Goal: Transaction & Acquisition: Purchase product/service

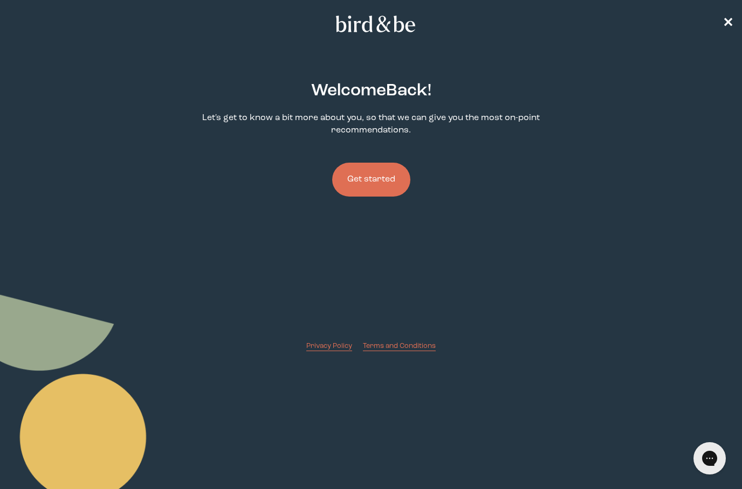
click at [388, 189] on button "Get started" at bounding box center [371, 180] width 78 height 34
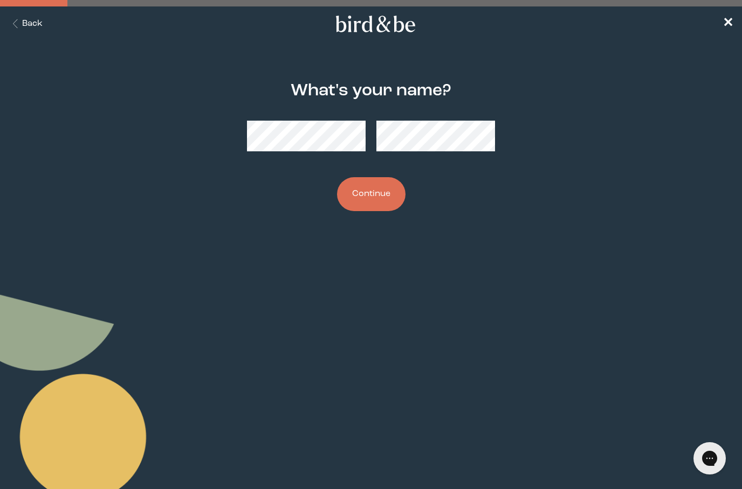
click at [370, 196] on button "Continue" at bounding box center [371, 194] width 68 height 34
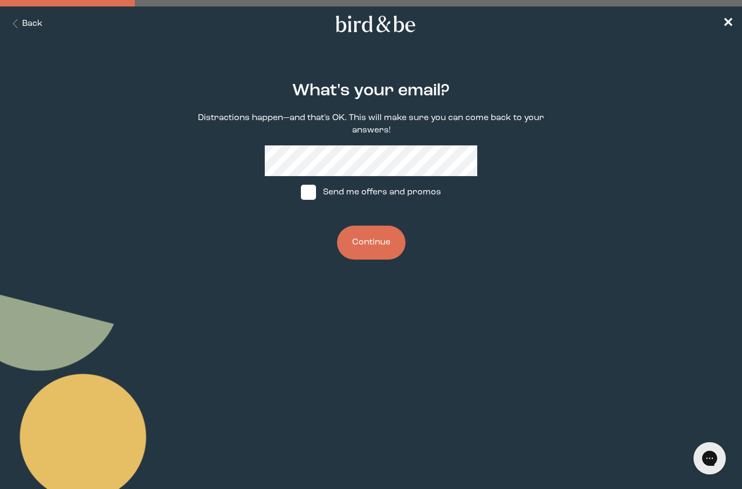
click at [398, 197] on label "Send me offers and promos" at bounding box center [371, 192] width 161 height 32
click at [301, 193] on input "Send me offers and promos" at bounding box center [300, 192] width 1 height 1
checkbox input "true"
click at [395, 245] on button "Continue" at bounding box center [371, 243] width 68 height 34
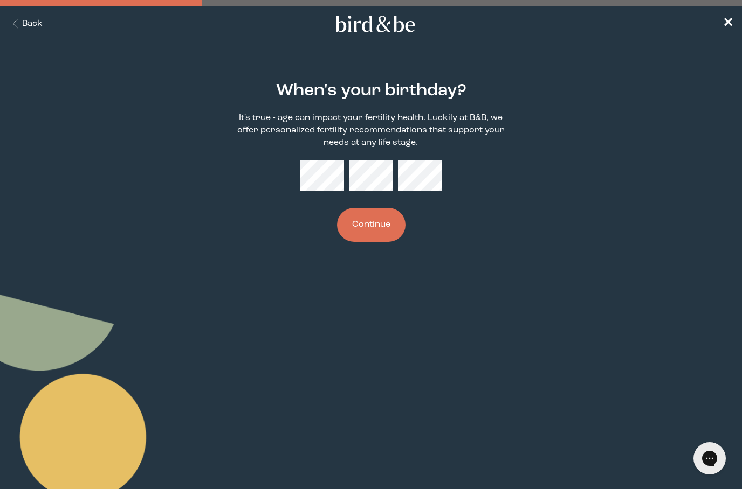
click at [375, 240] on button "Continue" at bounding box center [371, 225] width 68 height 34
click at [383, 240] on button "Continue" at bounding box center [371, 225] width 68 height 34
click at [385, 242] on button "Continue" at bounding box center [371, 225] width 68 height 34
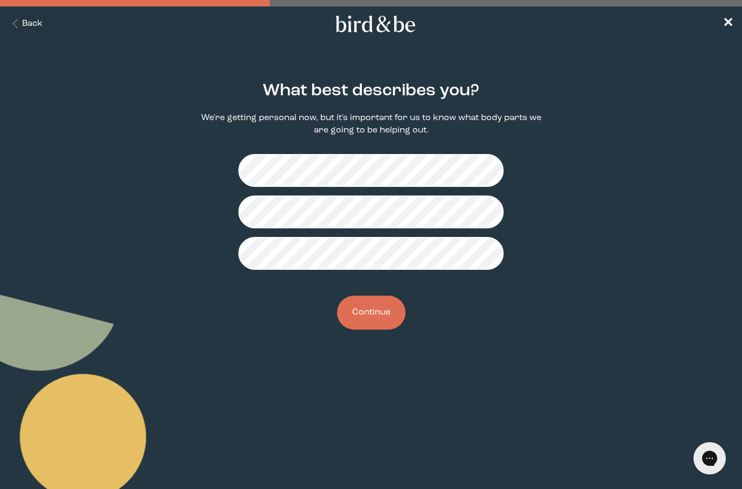
click at [375, 322] on button "Continue" at bounding box center [371, 313] width 68 height 34
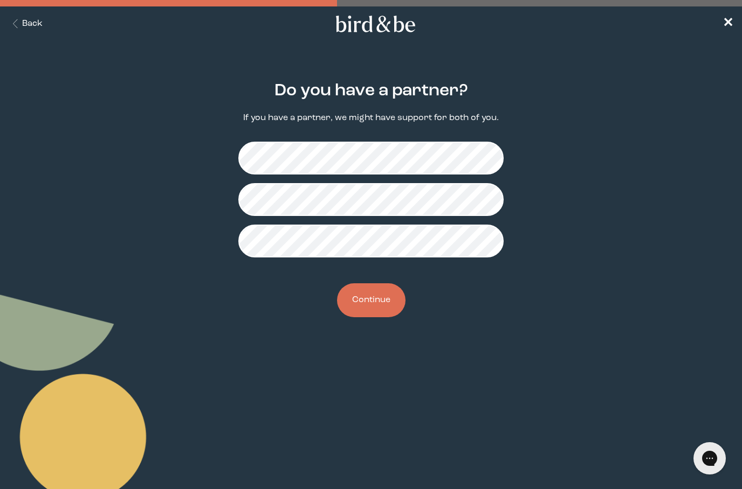
click at [379, 317] on button "Continue" at bounding box center [371, 301] width 68 height 34
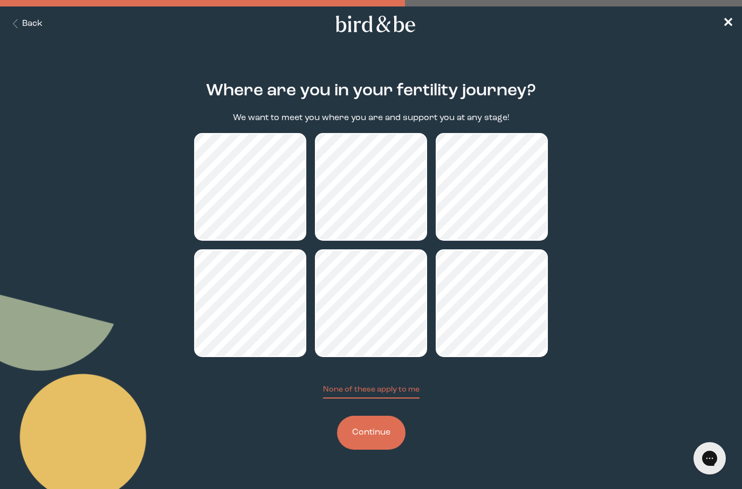
click at [377, 443] on button "Continue" at bounding box center [371, 433] width 68 height 34
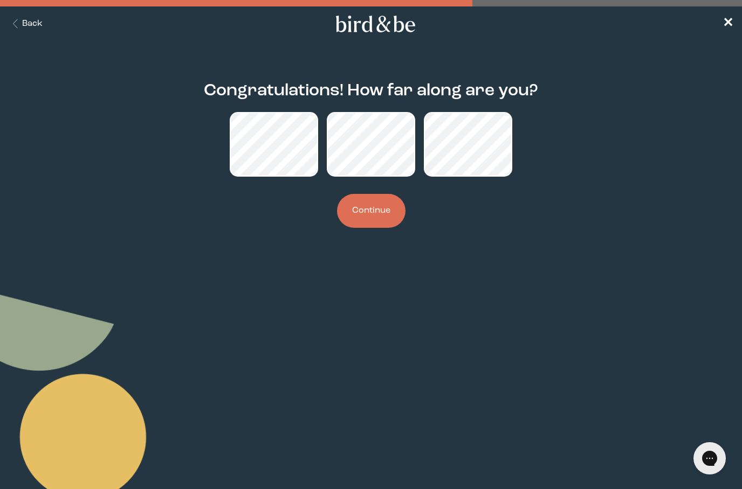
click at [367, 212] on button "Continue" at bounding box center [371, 211] width 68 height 34
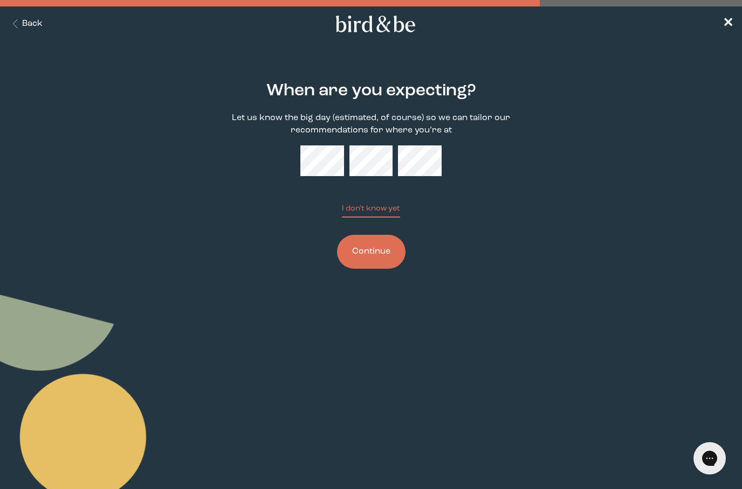
click at [373, 256] on button "Continue" at bounding box center [371, 252] width 68 height 34
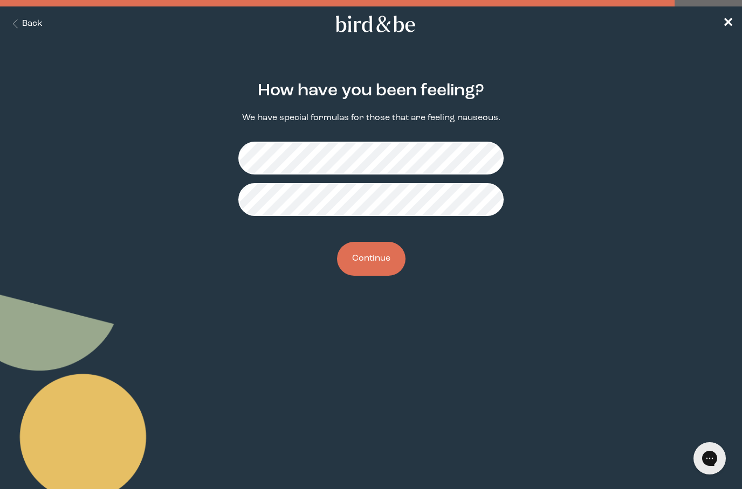
click at [377, 264] on button "Continue" at bounding box center [371, 259] width 68 height 34
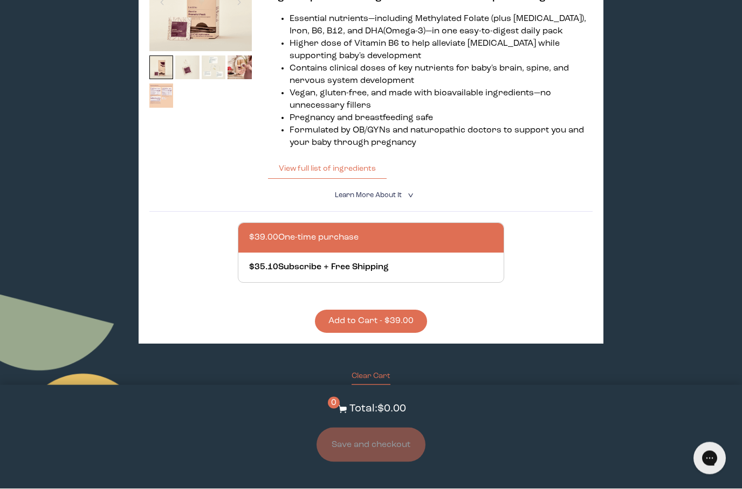
scroll to position [747, 0]
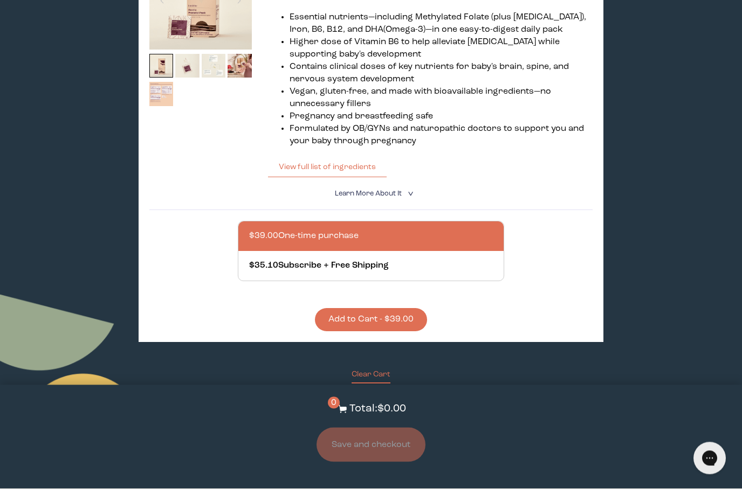
click at [382, 332] on button "Add to Cart - $39.00" at bounding box center [371, 320] width 112 height 23
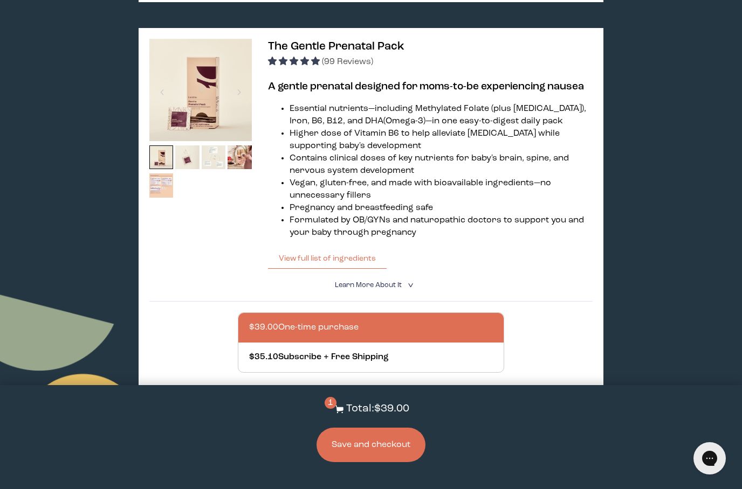
scroll to position [537, 0]
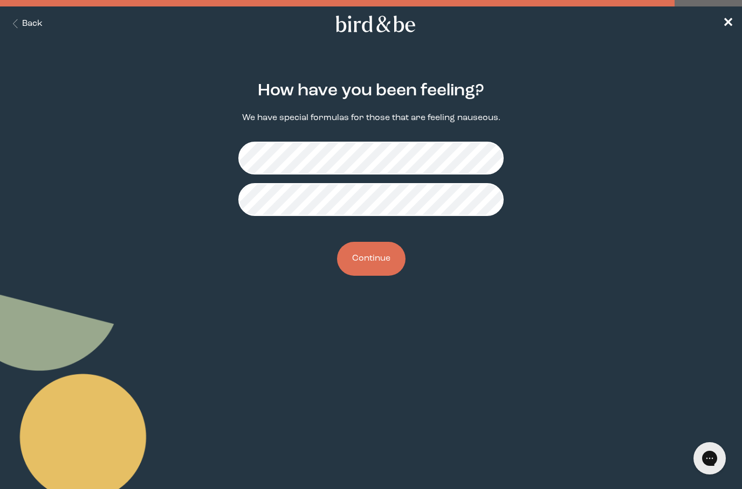
click at [380, 260] on button "Continue" at bounding box center [371, 259] width 68 height 34
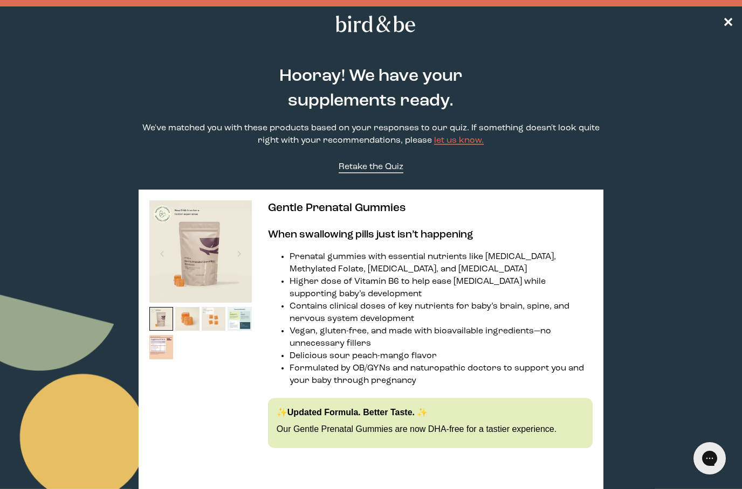
click at [387, 174] on link "Retake the Quiz" at bounding box center [371, 167] width 65 height 12
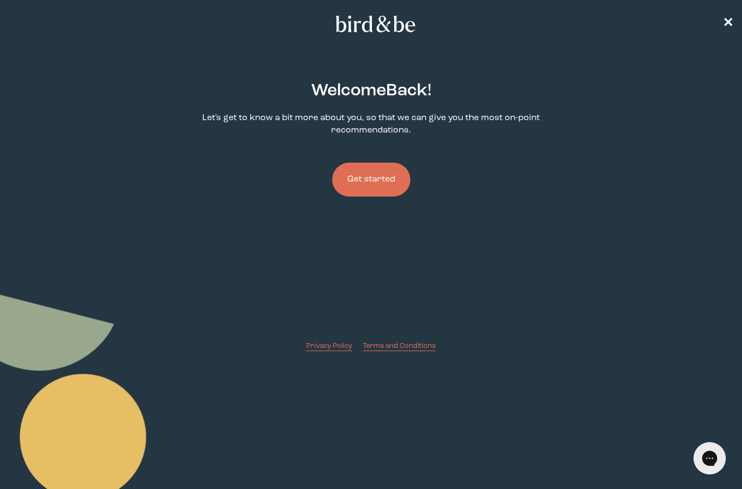
click at [387, 178] on button "Get started" at bounding box center [371, 180] width 78 height 34
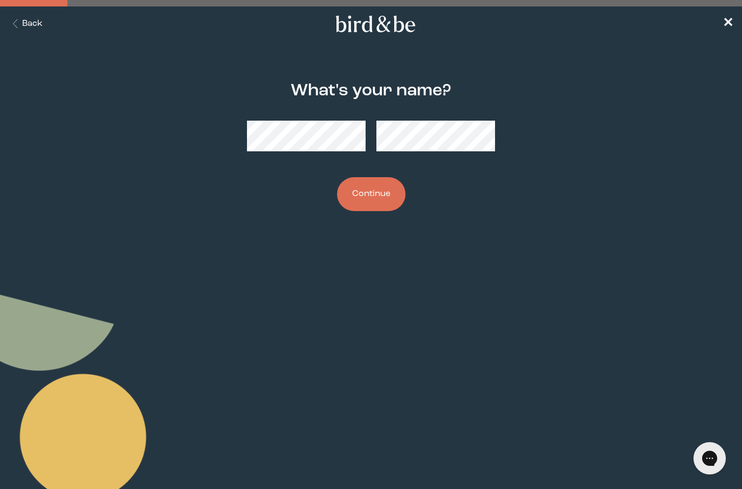
click at [380, 194] on button "Continue" at bounding box center [371, 194] width 68 height 34
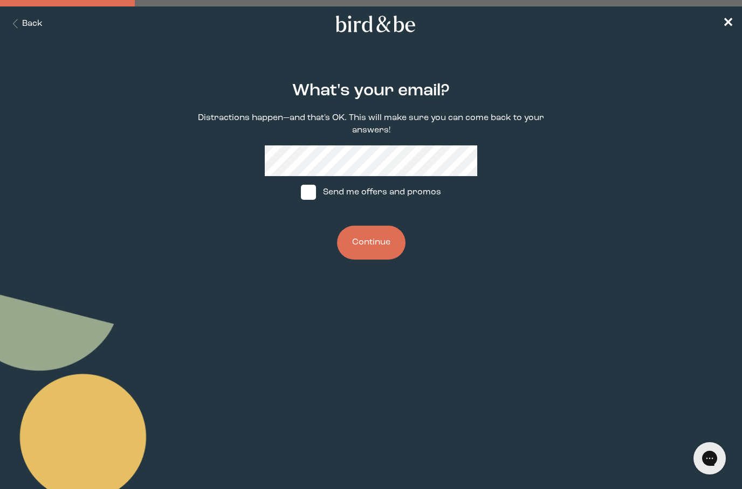
click at [367, 192] on label "Send me offers and promos" at bounding box center [371, 192] width 161 height 32
click at [301, 192] on input "Send me offers and promos" at bounding box center [300, 192] width 1 height 1
checkbox input "true"
click at [366, 243] on button "Continue" at bounding box center [371, 243] width 68 height 34
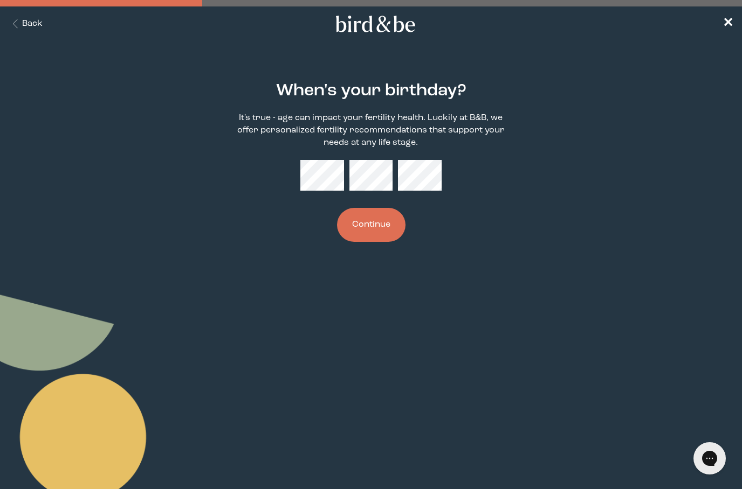
click at [372, 232] on button "Continue" at bounding box center [371, 225] width 68 height 34
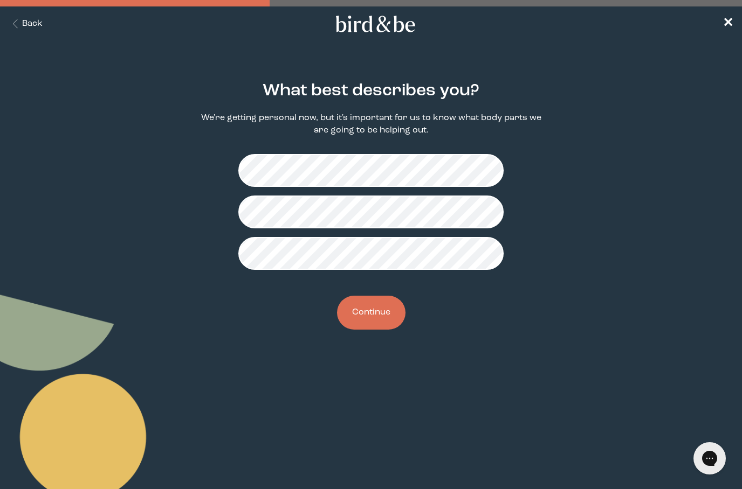
click at [367, 328] on button "Continue" at bounding box center [371, 313] width 68 height 34
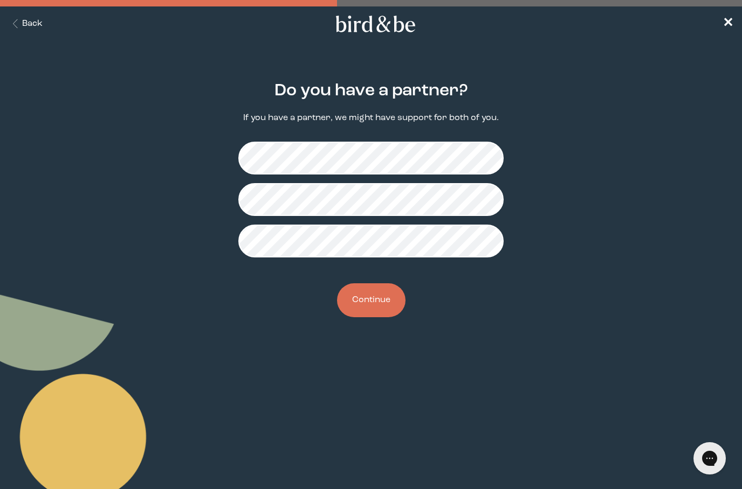
click at [372, 323] on div "Do you have a partner? If you have a partner, we might have support for both of…" at bounding box center [371, 200] width 354 height 271
click at [372, 313] on button "Continue" at bounding box center [371, 301] width 68 height 34
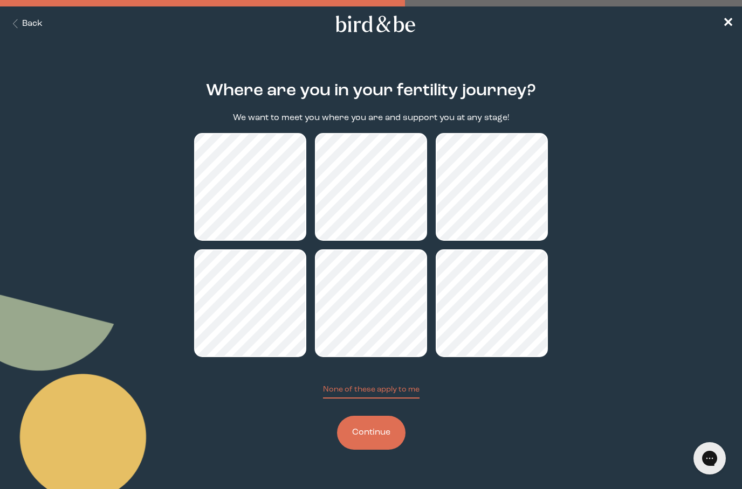
click at [372, 443] on button "Continue" at bounding box center [371, 433] width 68 height 34
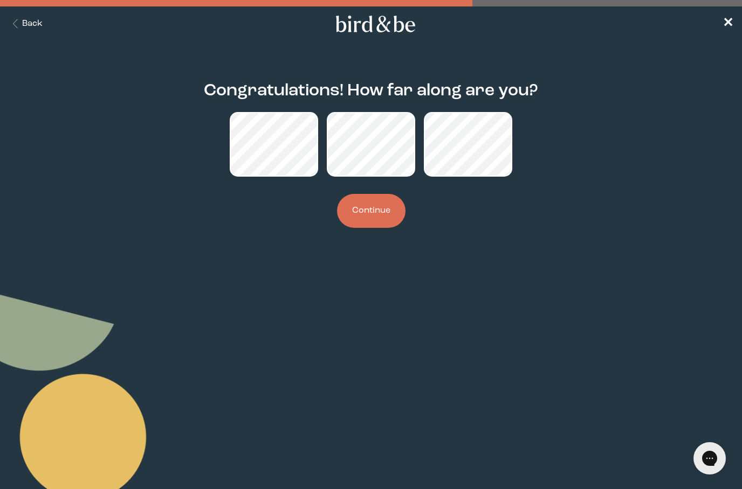
click at [392, 199] on button "Continue" at bounding box center [371, 211] width 68 height 34
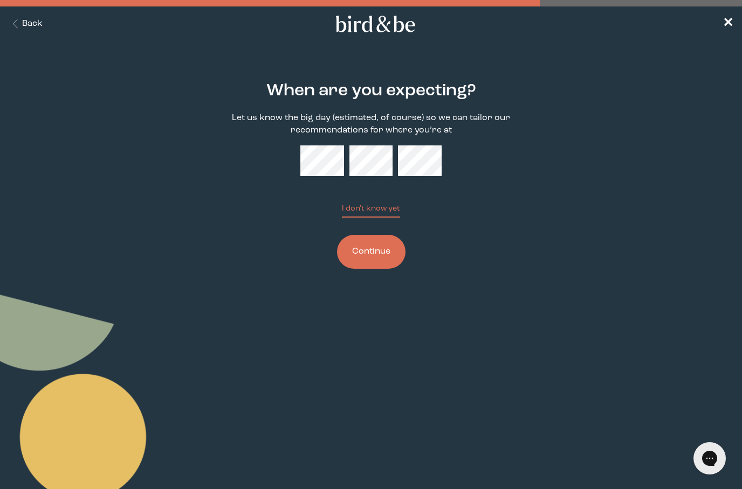
click at [377, 263] on button "Continue" at bounding box center [371, 252] width 68 height 34
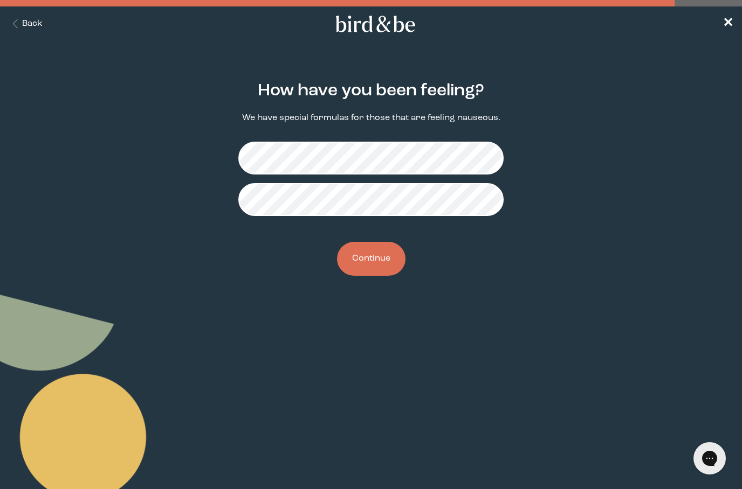
click at [379, 267] on button "Continue" at bounding box center [371, 259] width 68 height 34
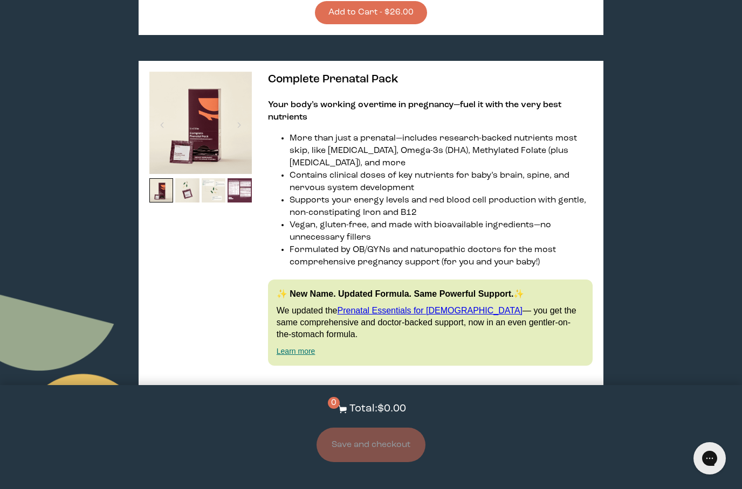
scroll to position [607, 0]
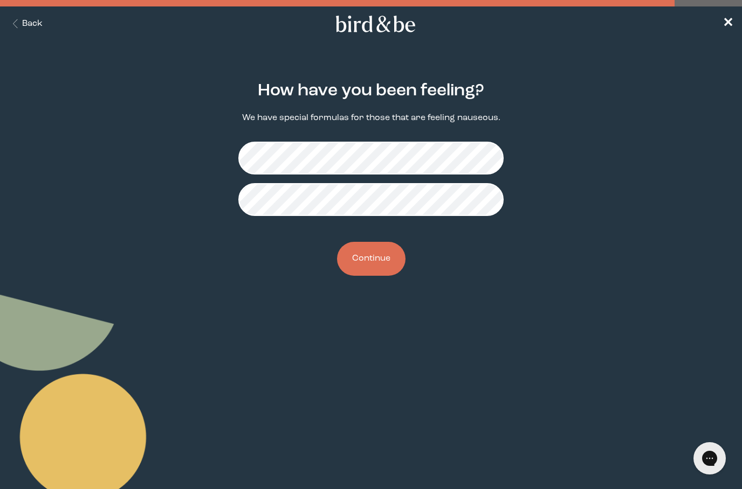
click at [391, 266] on button "Continue" at bounding box center [371, 259] width 68 height 34
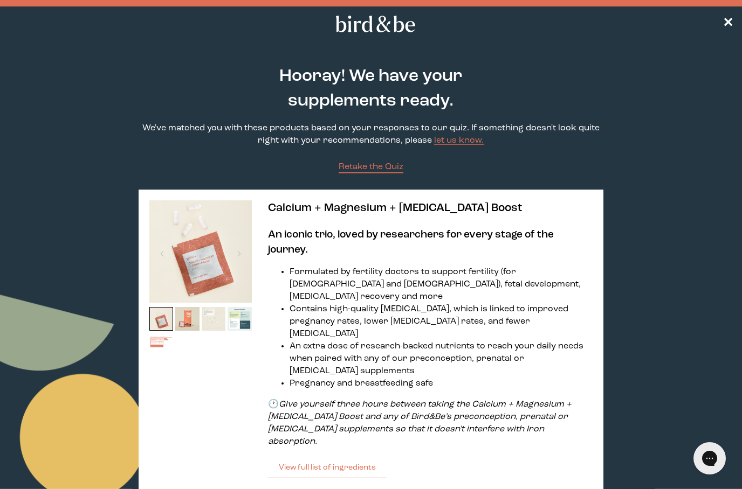
drag, startPoint x: 458, startPoint y: 150, endPoint x: 374, endPoint y: 158, distance: 85.1
click at [374, 168] on span "Retake the Quiz" at bounding box center [371, 167] width 65 height 9
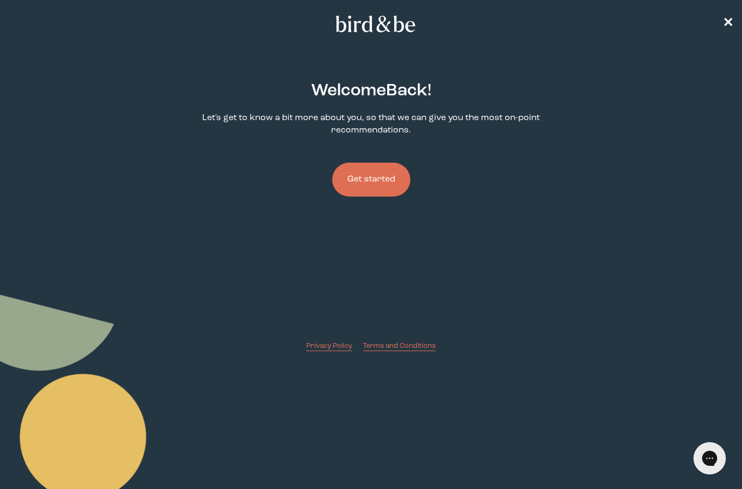
click at [377, 196] on button "Get started" at bounding box center [371, 180] width 78 height 34
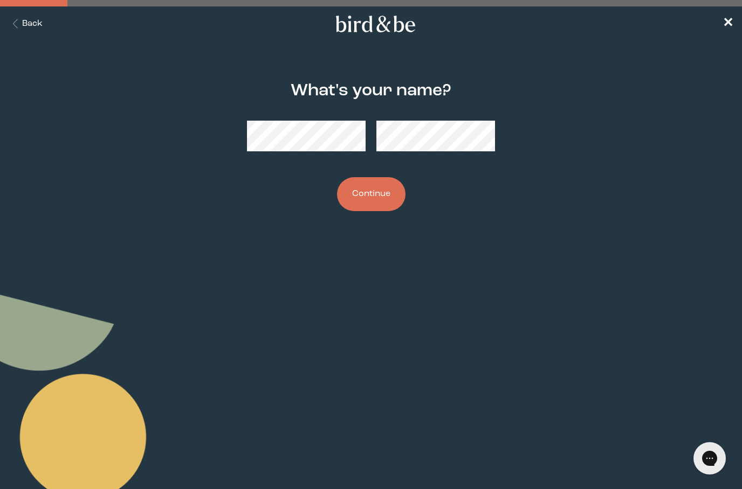
click at [377, 196] on button "Continue" at bounding box center [371, 194] width 68 height 34
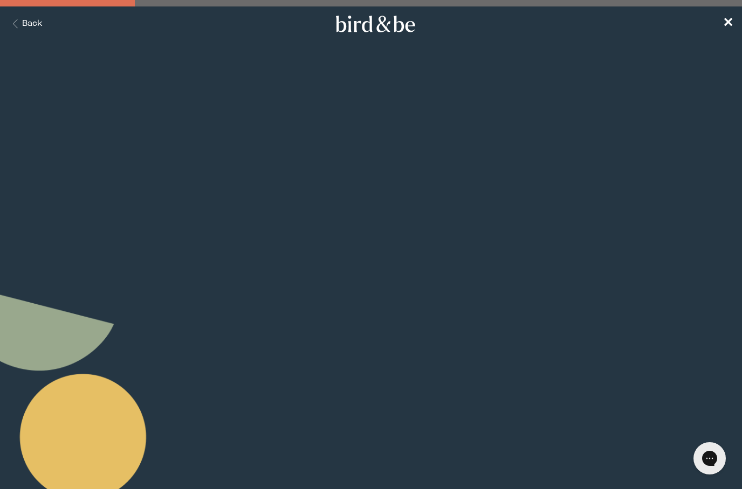
click at [377, 178] on label "Send me offers and promos" at bounding box center [371, 162] width 161 height 32
click at [301, 162] on input "Send me offers and promos" at bounding box center [300, 162] width 1 height 1
click at [377, 196] on label "Send me offers and promos" at bounding box center [371, 192] width 161 height 32
click at [301, 193] on input "Send me offers and promos" at bounding box center [300, 192] width 1 height 1
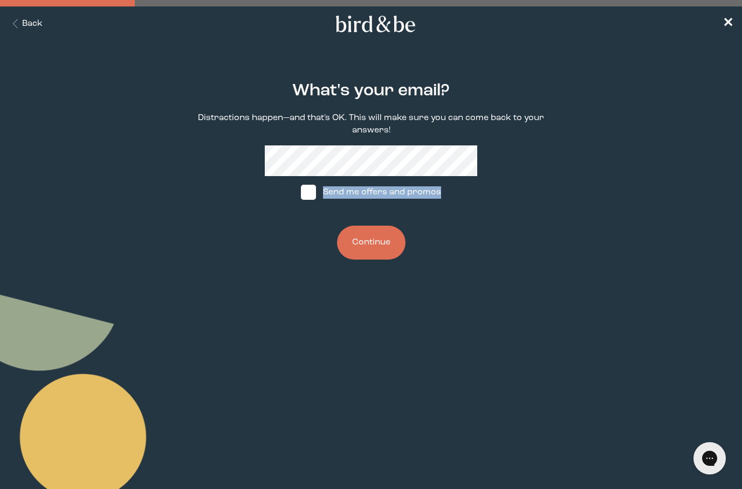
click at [381, 204] on label "Send me offers and promos" at bounding box center [371, 192] width 161 height 32
click at [301, 193] on input "Send me offers and promos" at bounding box center [300, 192] width 1 height 1
checkbox input "true"
click at [381, 252] on button "Continue" at bounding box center [371, 243] width 68 height 34
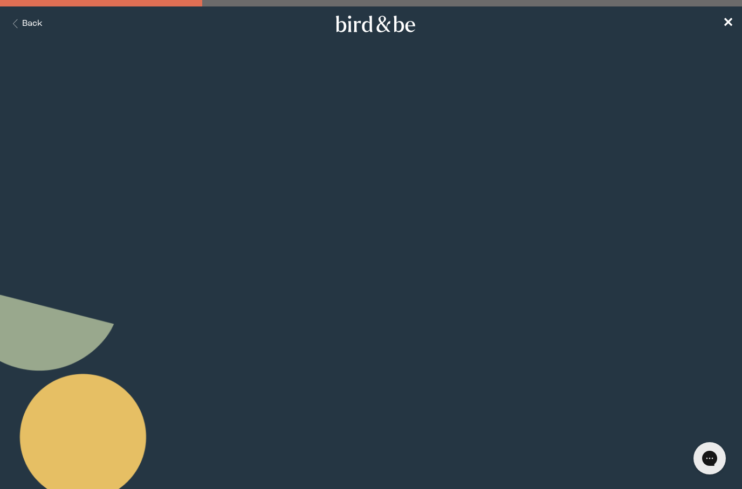
click at [380, 234] on button "Continue" at bounding box center [371, 225] width 68 height 34
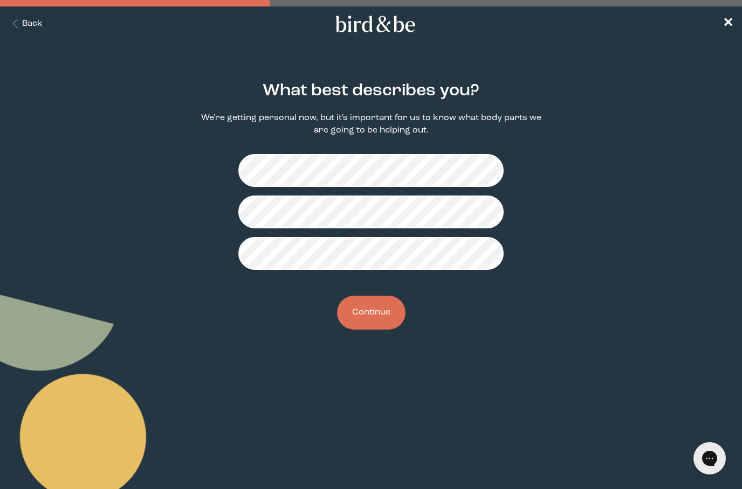
click at [380, 325] on button "Continue" at bounding box center [371, 313] width 68 height 34
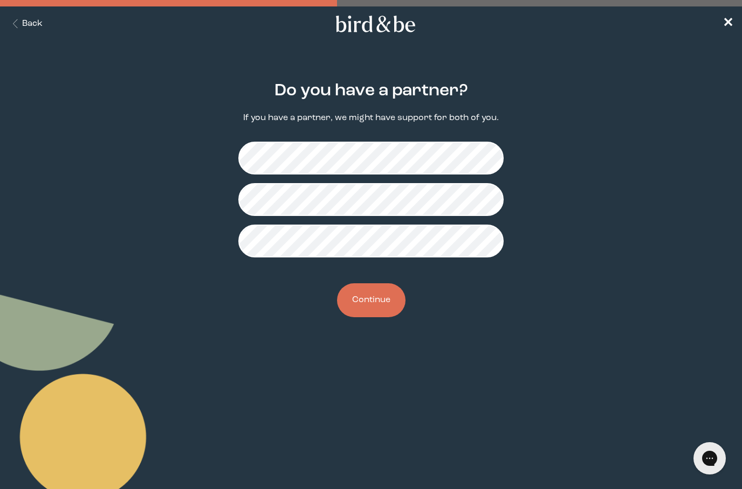
click at [380, 314] on button "Continue" at bounding box center [371, 301] width 68 height 34
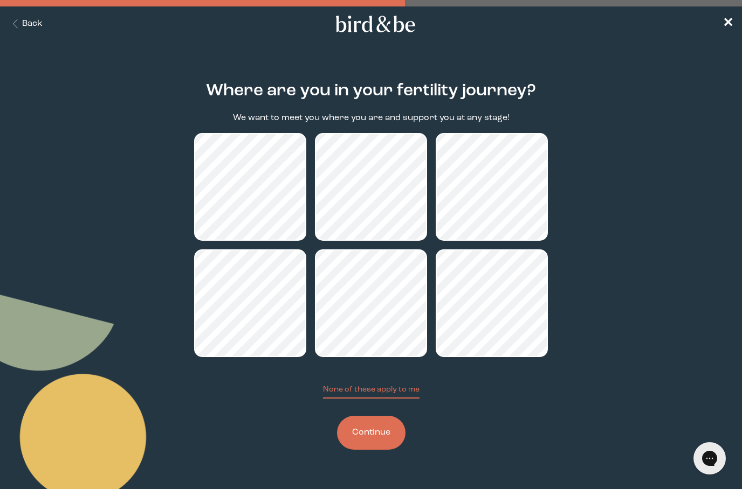
click at [381, 442] on button "Continue" at bounding box center [371, 433] width 68 height 34
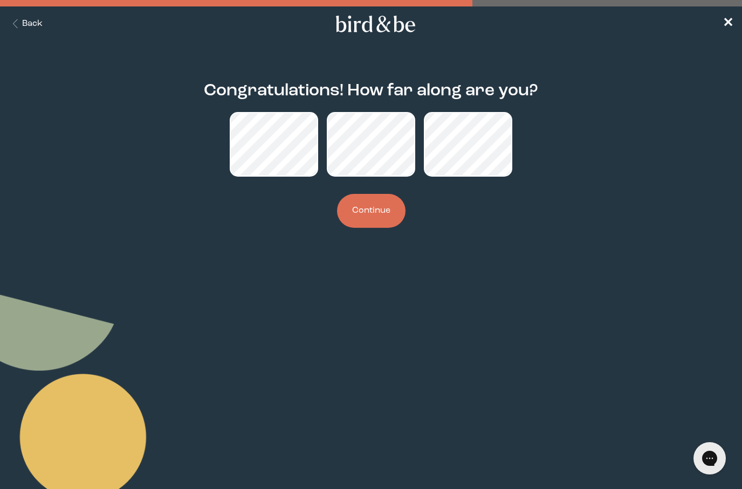
click at [377, 195] on div "Congratulations! How far along are you? Continue" at bounding box center [371, 155] width 354 height 181
click at [376, 209] on button "Continue" at bounding box center [371, 211] width 68 height 34
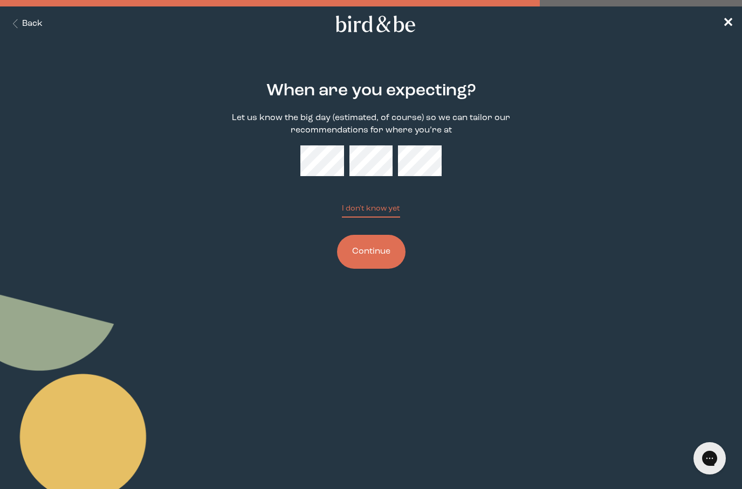
click at [374, 248] on button "Continue" at bounding box center [371, 252] width 68 height 34
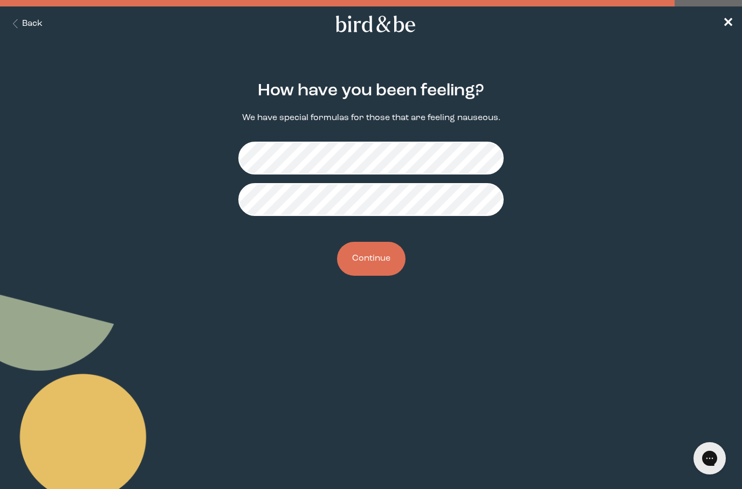
click at [376, 268] on button "Continue" at bounding box center [371, 259] width 68 height 34
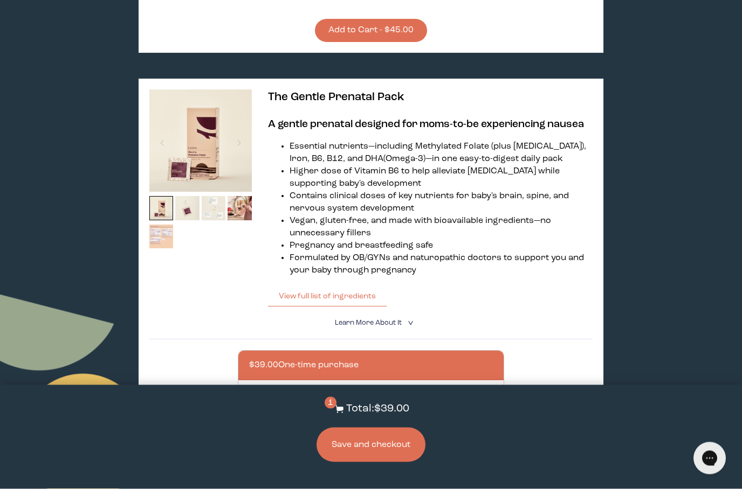
scroll to position [592, 0]
click at [377, 307] on button "View full list of ingredients" at bounding box center [327, 297] width 119 height 22
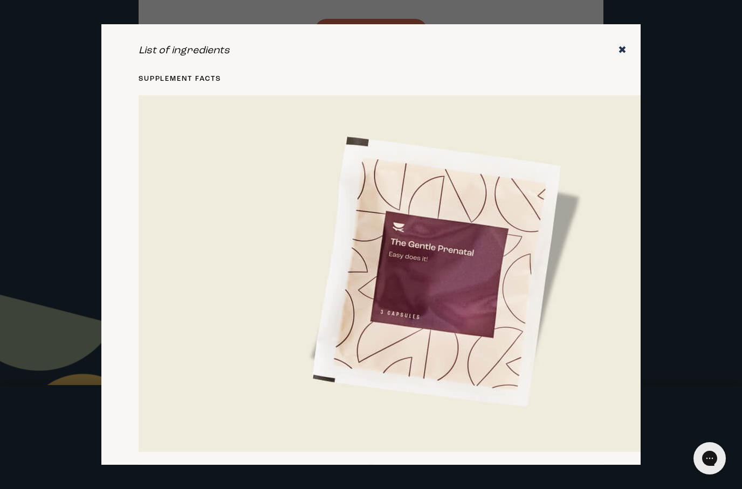
click at [625, 56] on icon "✖" at bounding box center [622, 50] width 9 height 11
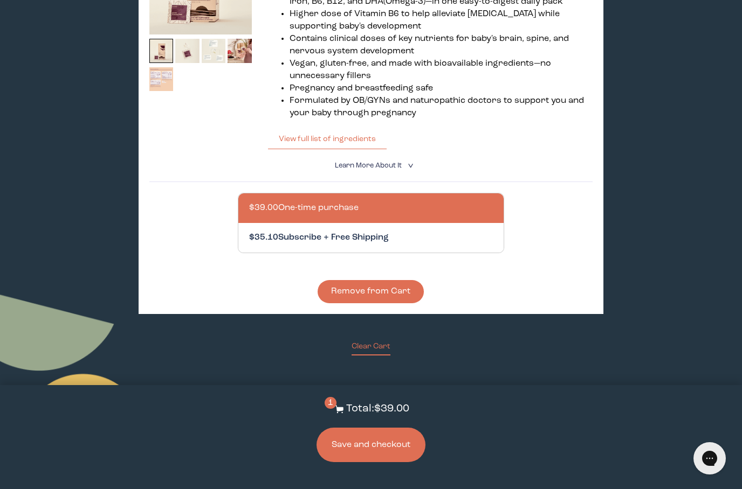
scroll to position [753, 0]
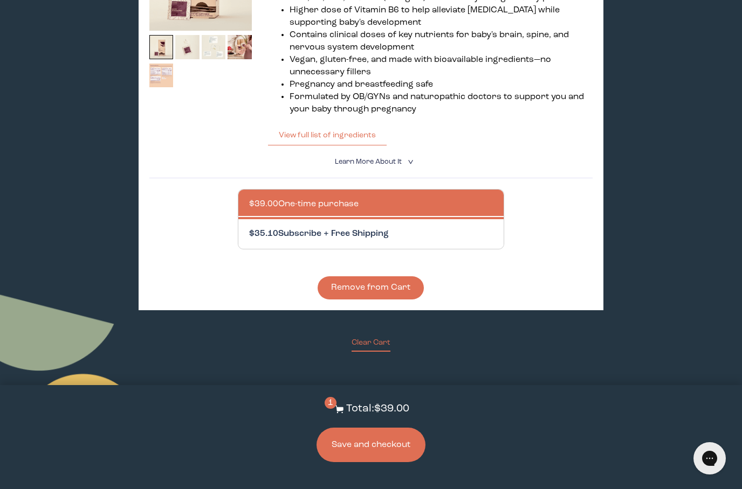
click at [403, 249] on div at bounding box center [381, 234] width 265 height 30
click at [249, 228] on input "$35.10 Subscribe + Free Shipping" at bounding box center [248, 227] width 1 height 1
radio input "true"
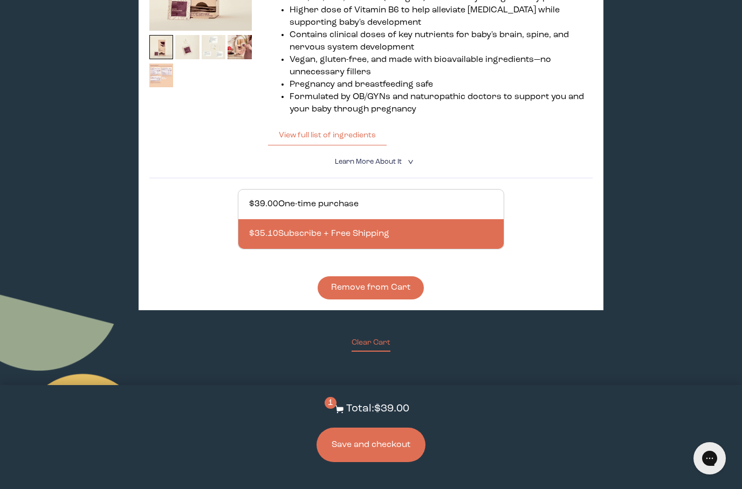
click at [383, 462] on button "Save and checkout" at bounding box center [370, 445] width 109 height 34
